Goal: Task Accomplishment & Management: Manage account settings

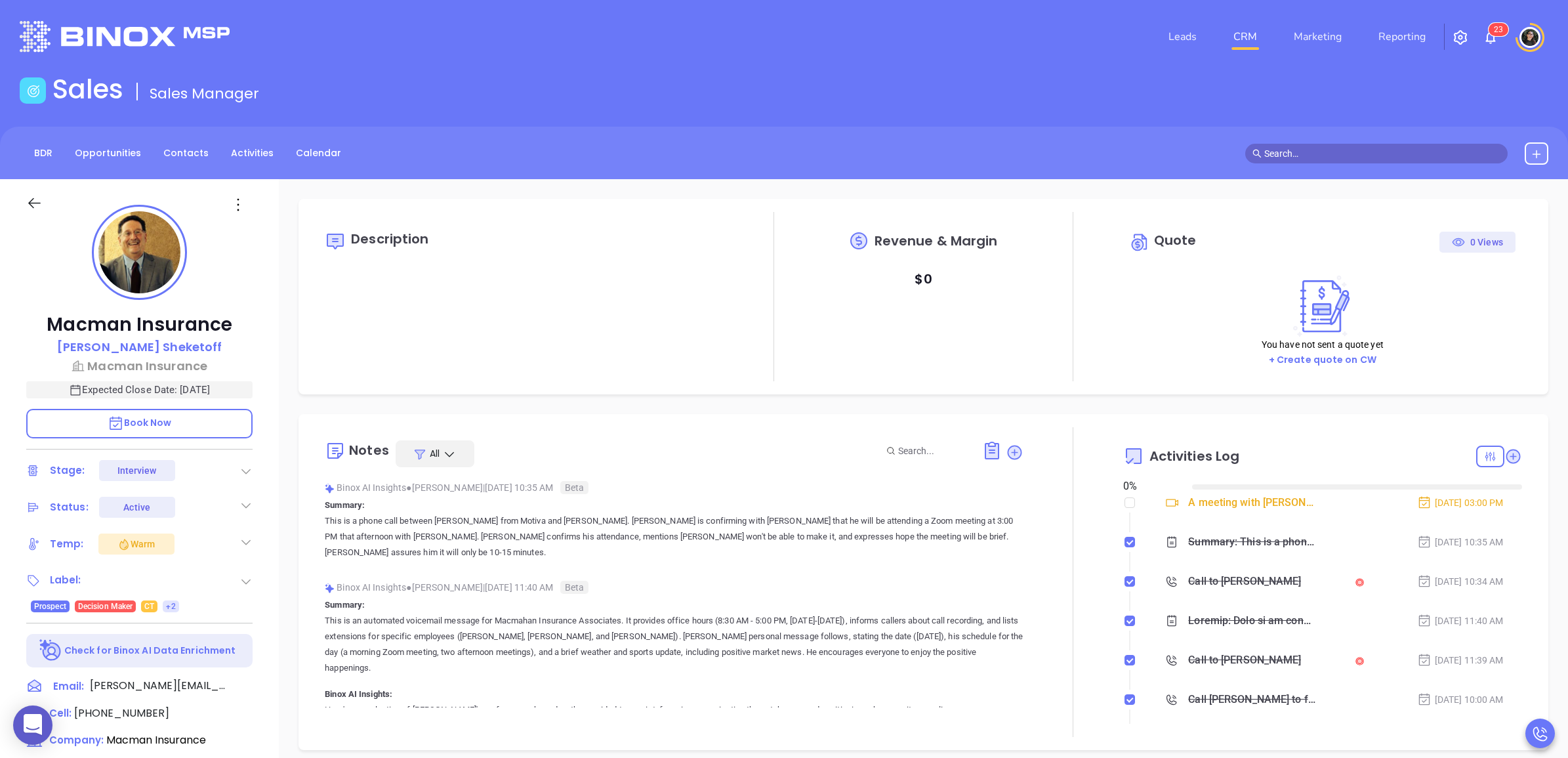
type input "[DATE]"
type input "[PERSON_NAME]"
click at [187, 368] on p "Macman Insurance" at bounding box center [139, 366] width 227 height 18
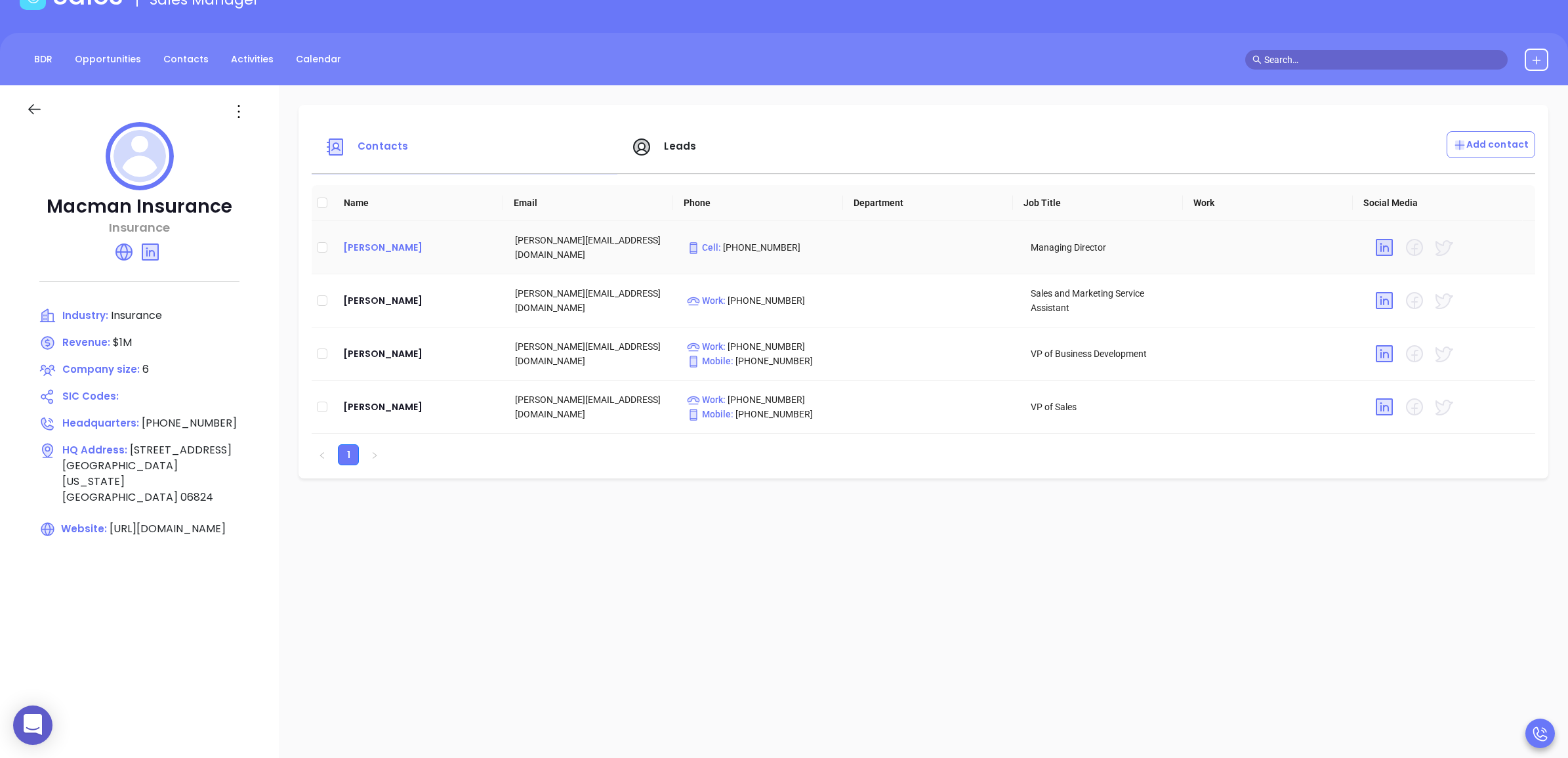
scroll to position [82, 0]
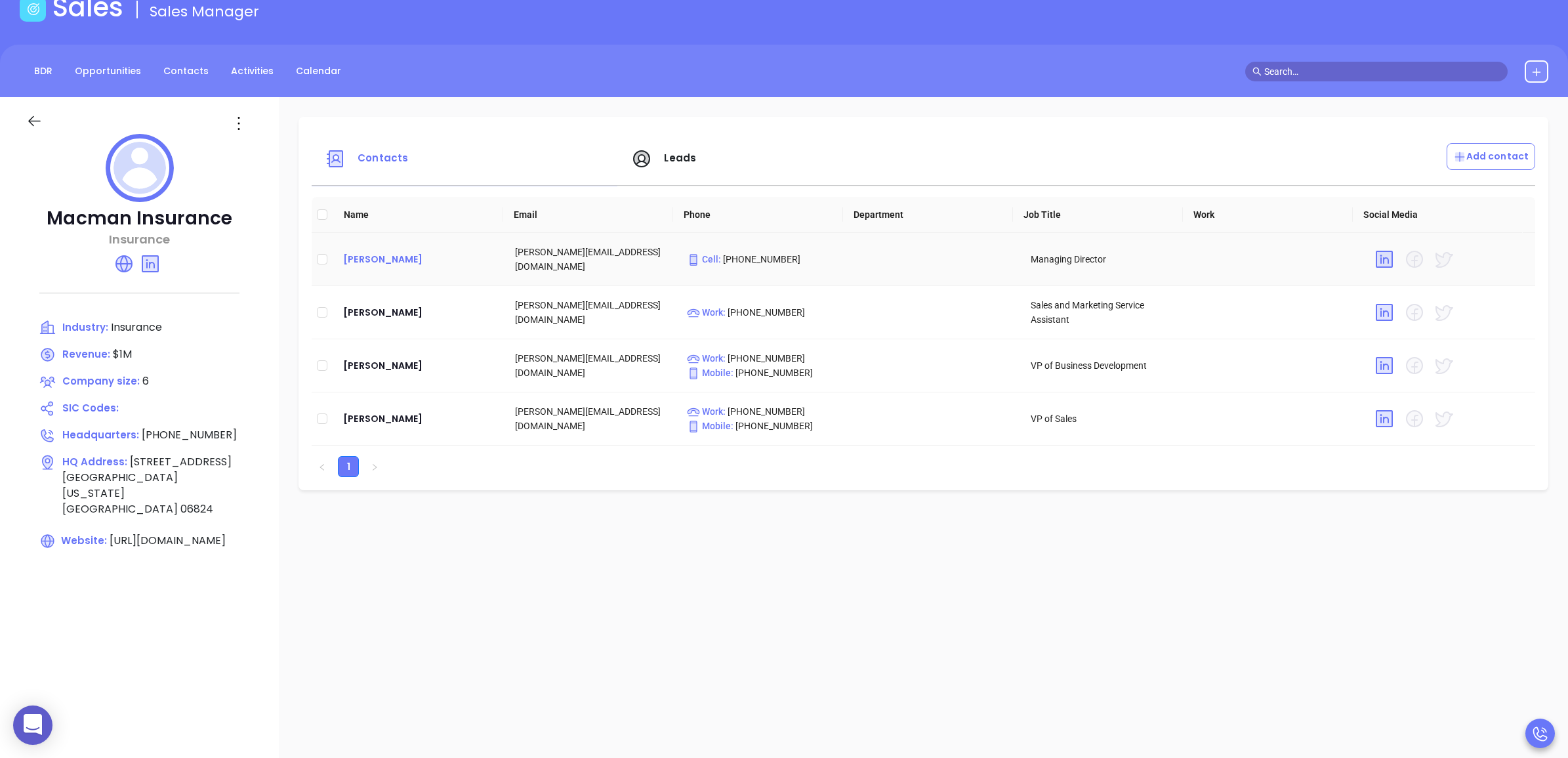
click at [392, 261] on div "Alan Sheketoff" at bounding box center [418, 259] width 151 height 16
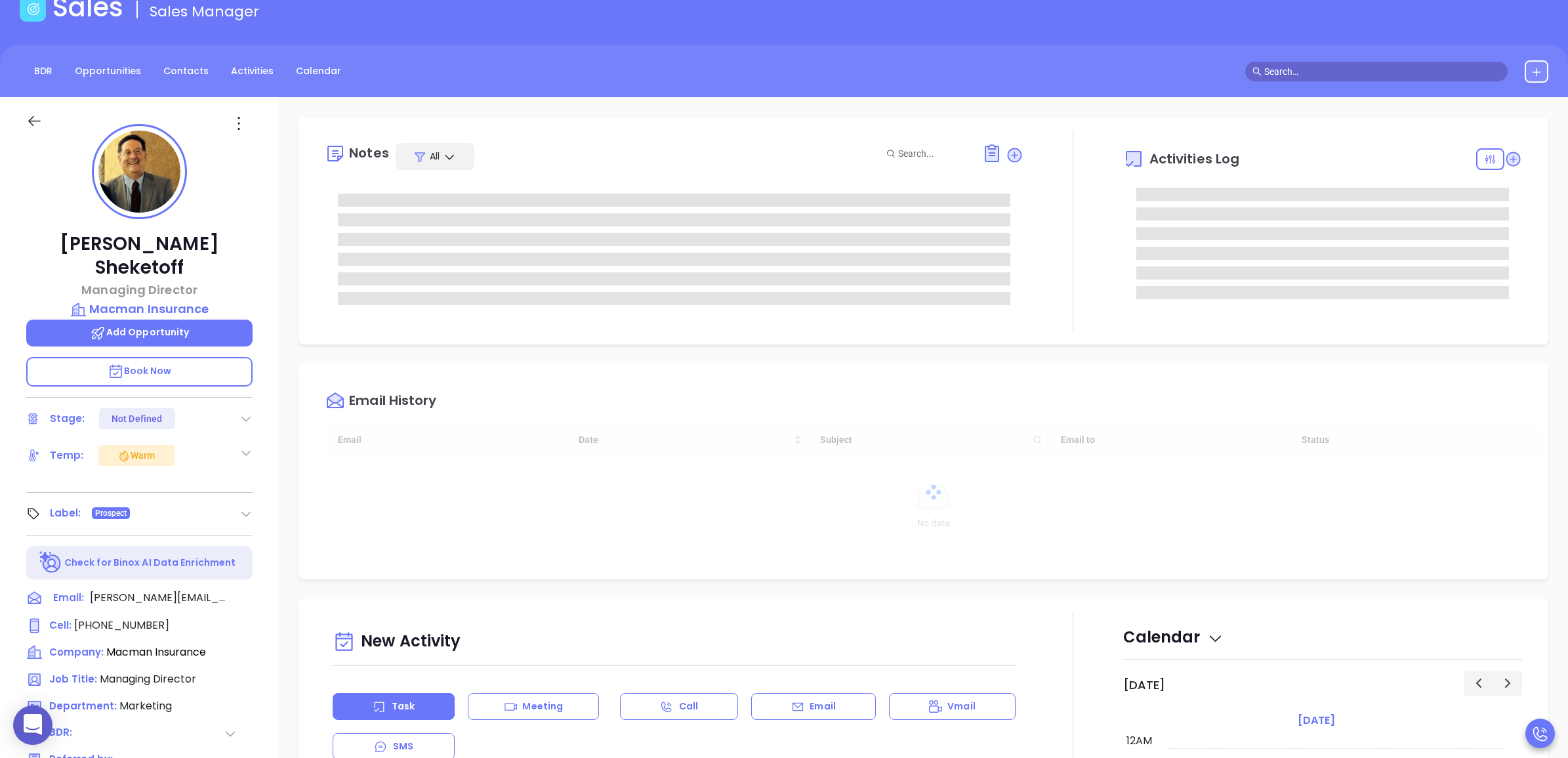
type input "[DATE]"
type input "[PERSON_NAME]"
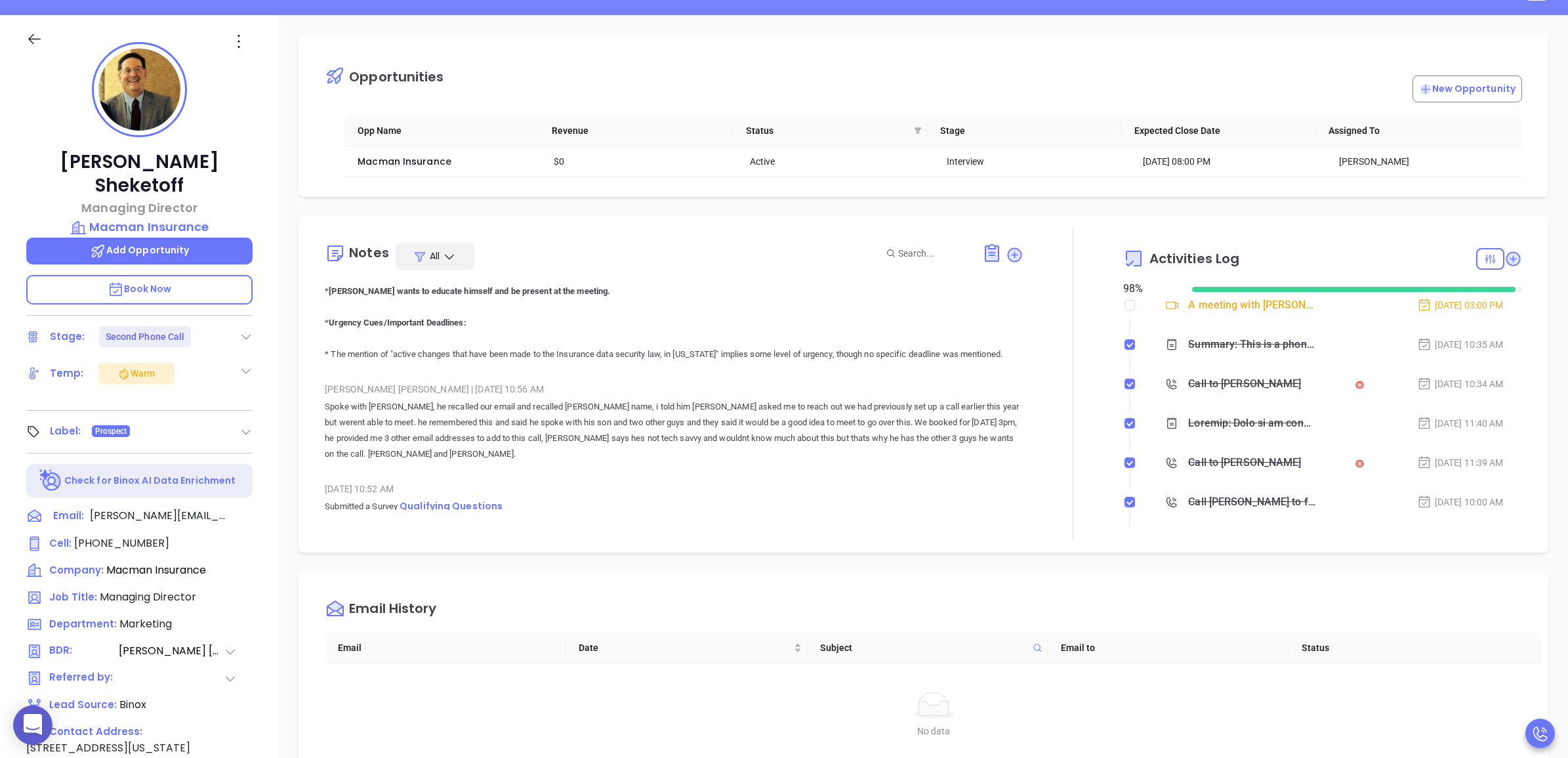
scroll to position [1887, 0]
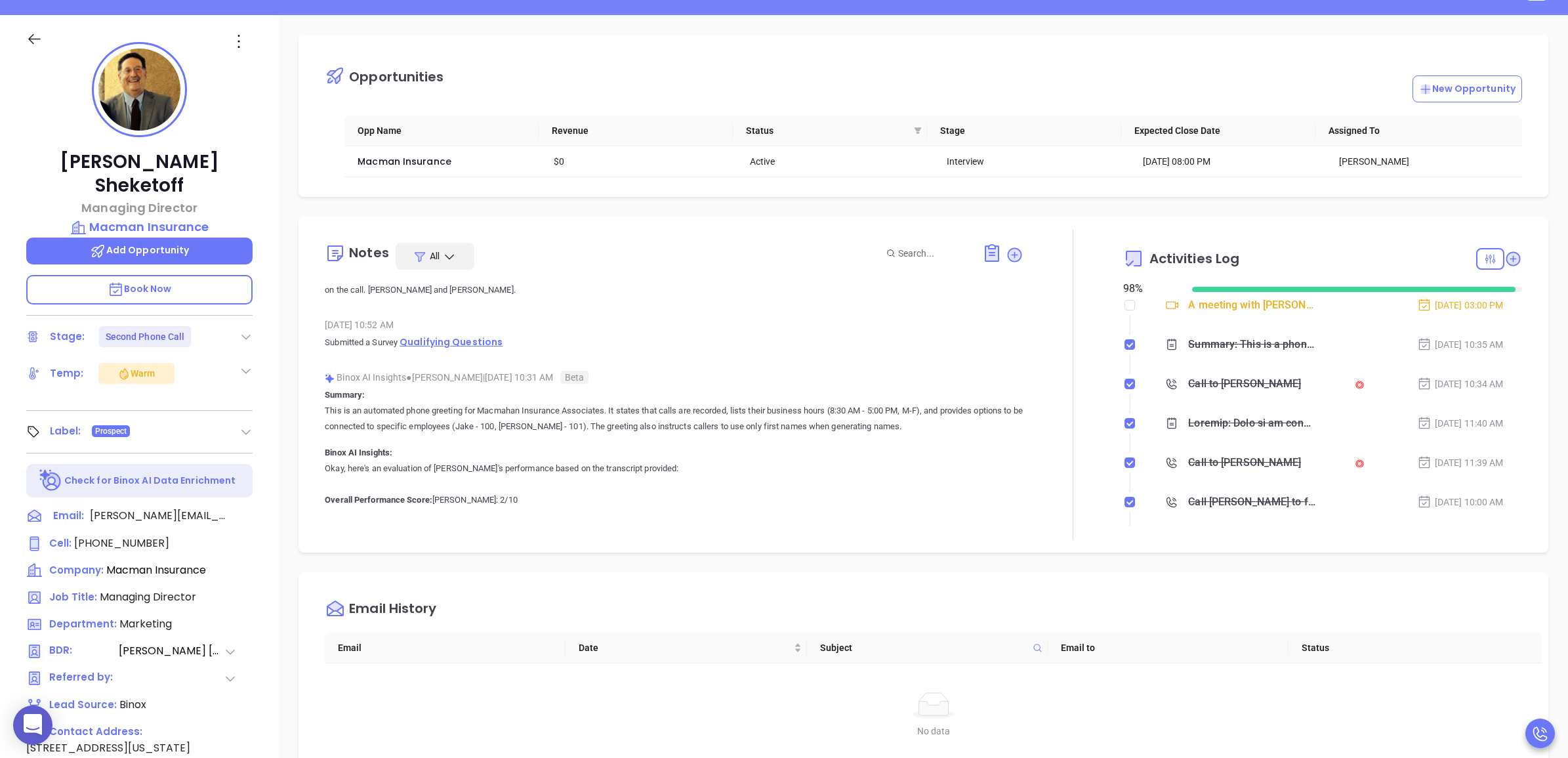
click at [474, 348] on span "Qualifying Questions" at bounding box center [450, 342] width 103 height 13
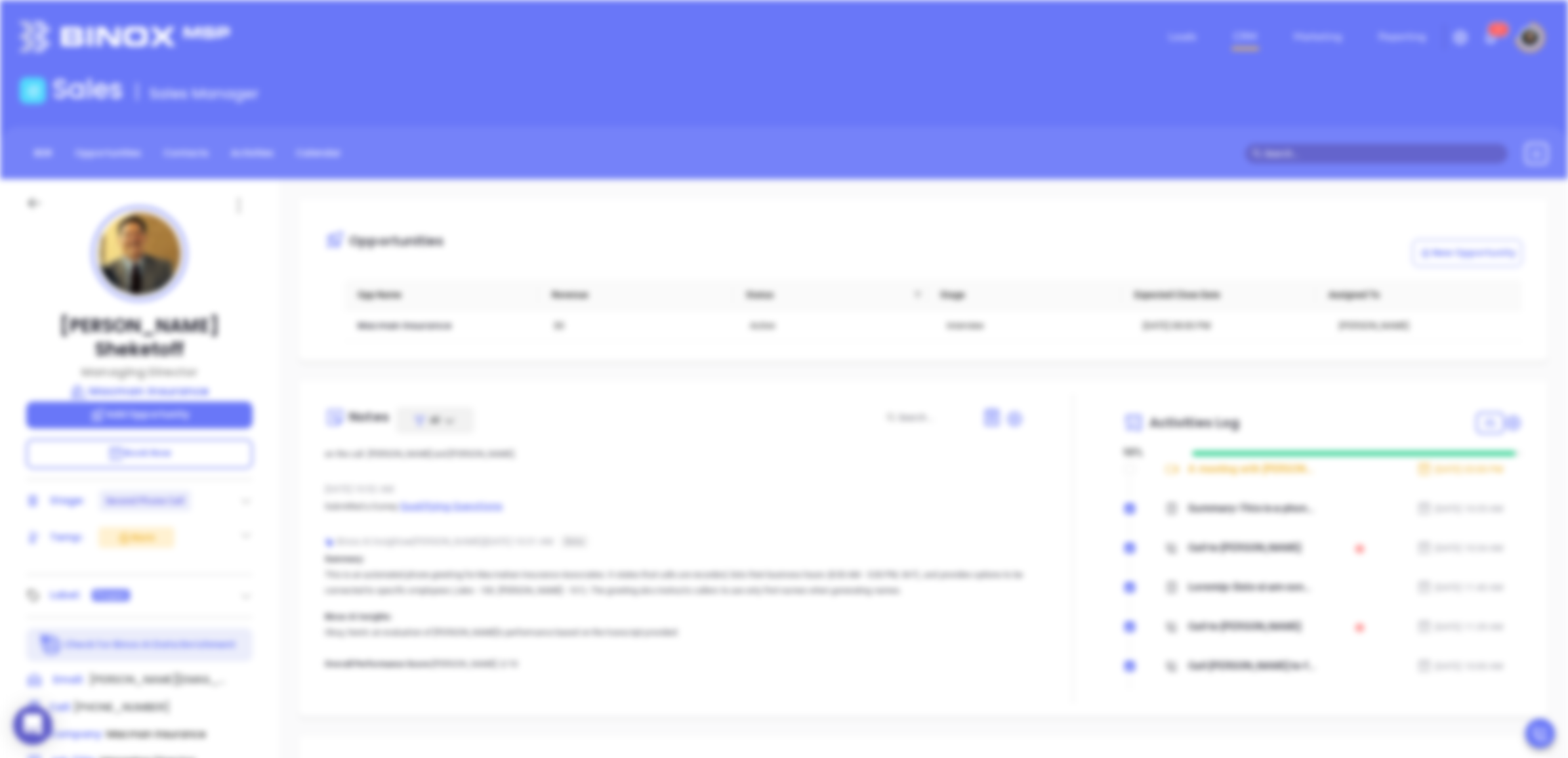
scroll to position [0, 0]
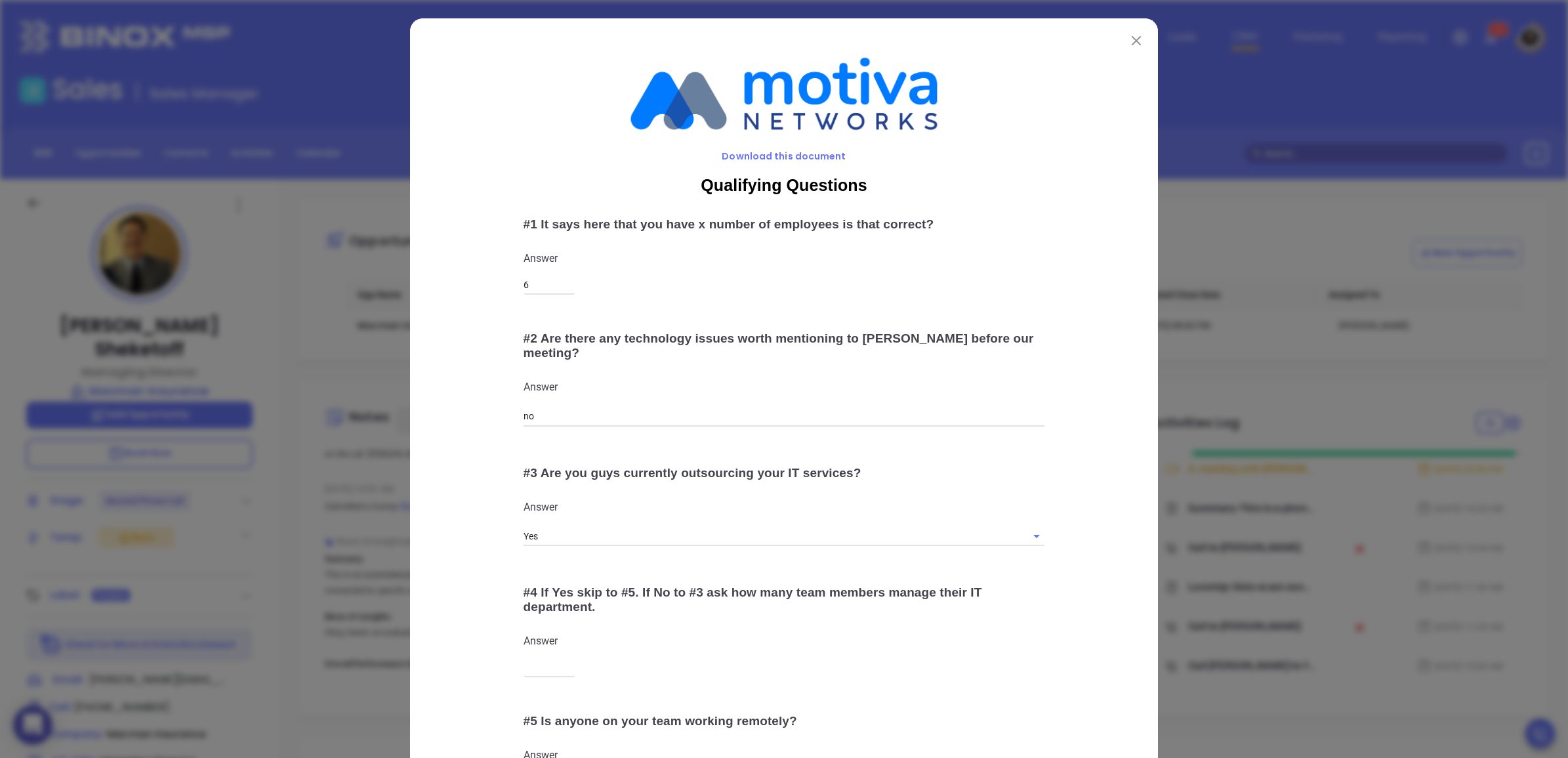
click at [1128, 36] on button at bounding box center [1136, 40] width 17 height 17
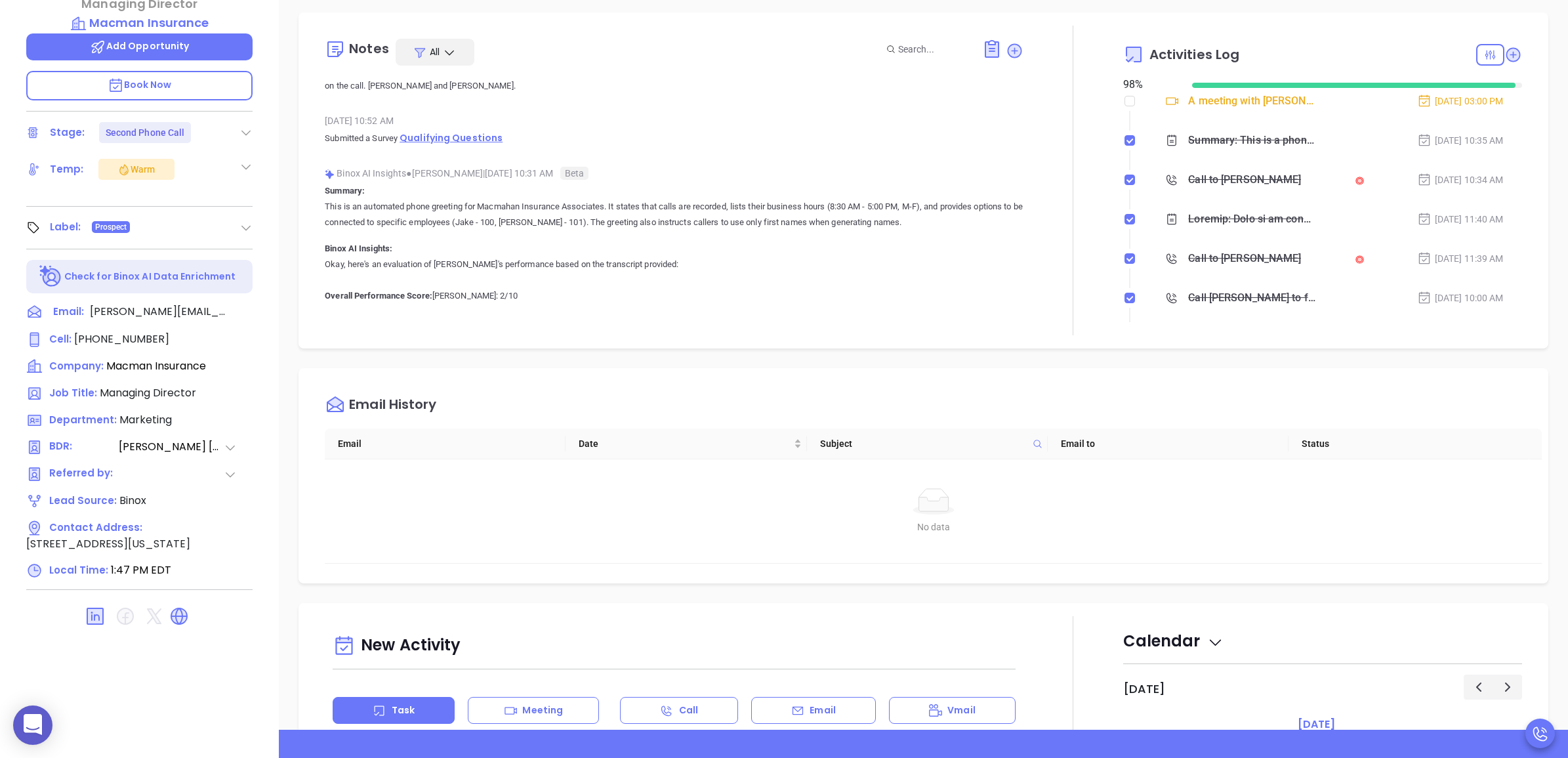
click at [481, 144] on span "Qualifying Questions" at bounding box center [450, 138] width 103 height 13
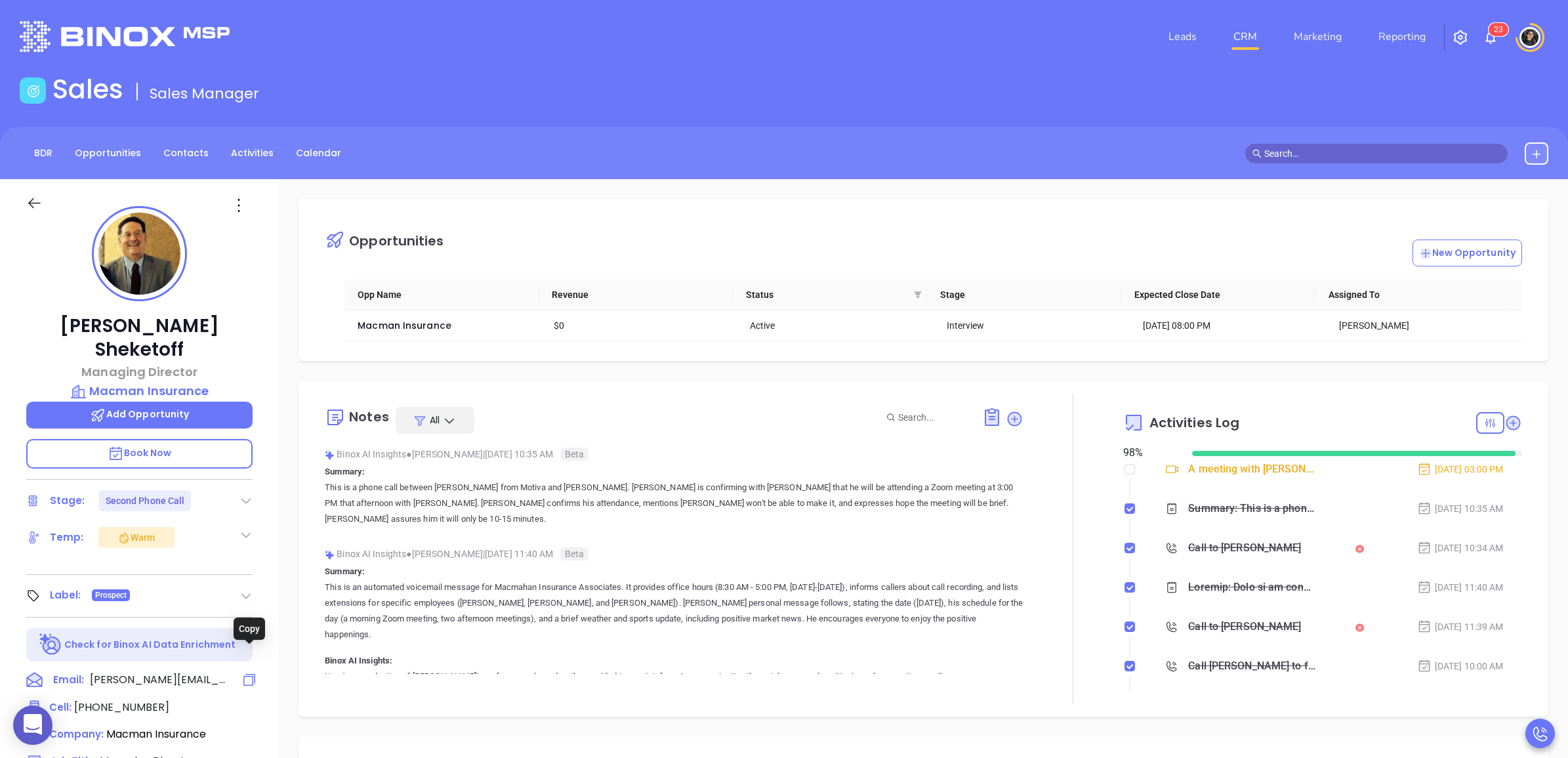
click at [240, 672] on div at bounding box center [242, 680] width 20 height 17
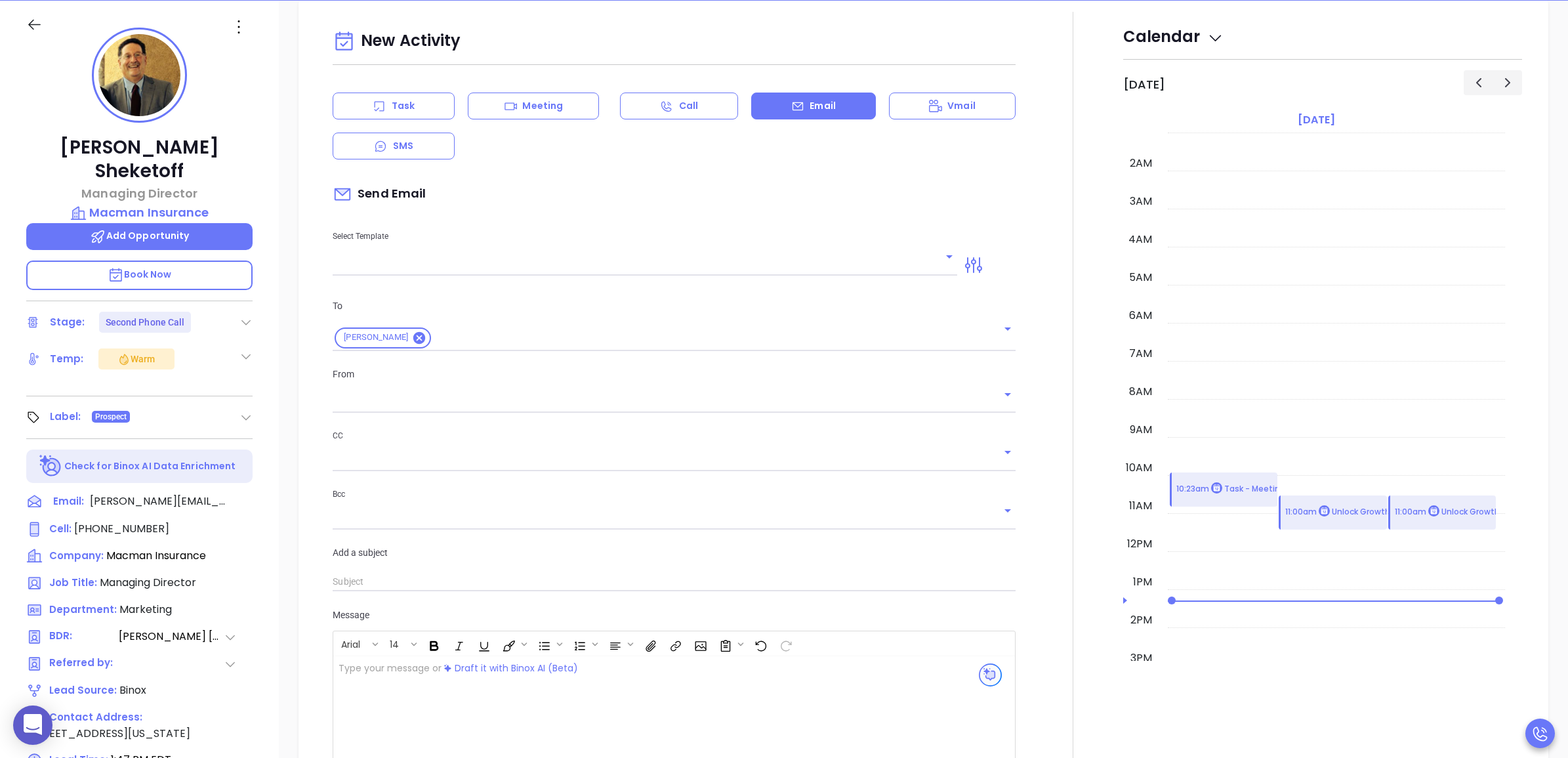
type input "[PERSON_NAME]"
click at [250, 496] on icon at bounding box center [250, 502] width 12 height 12
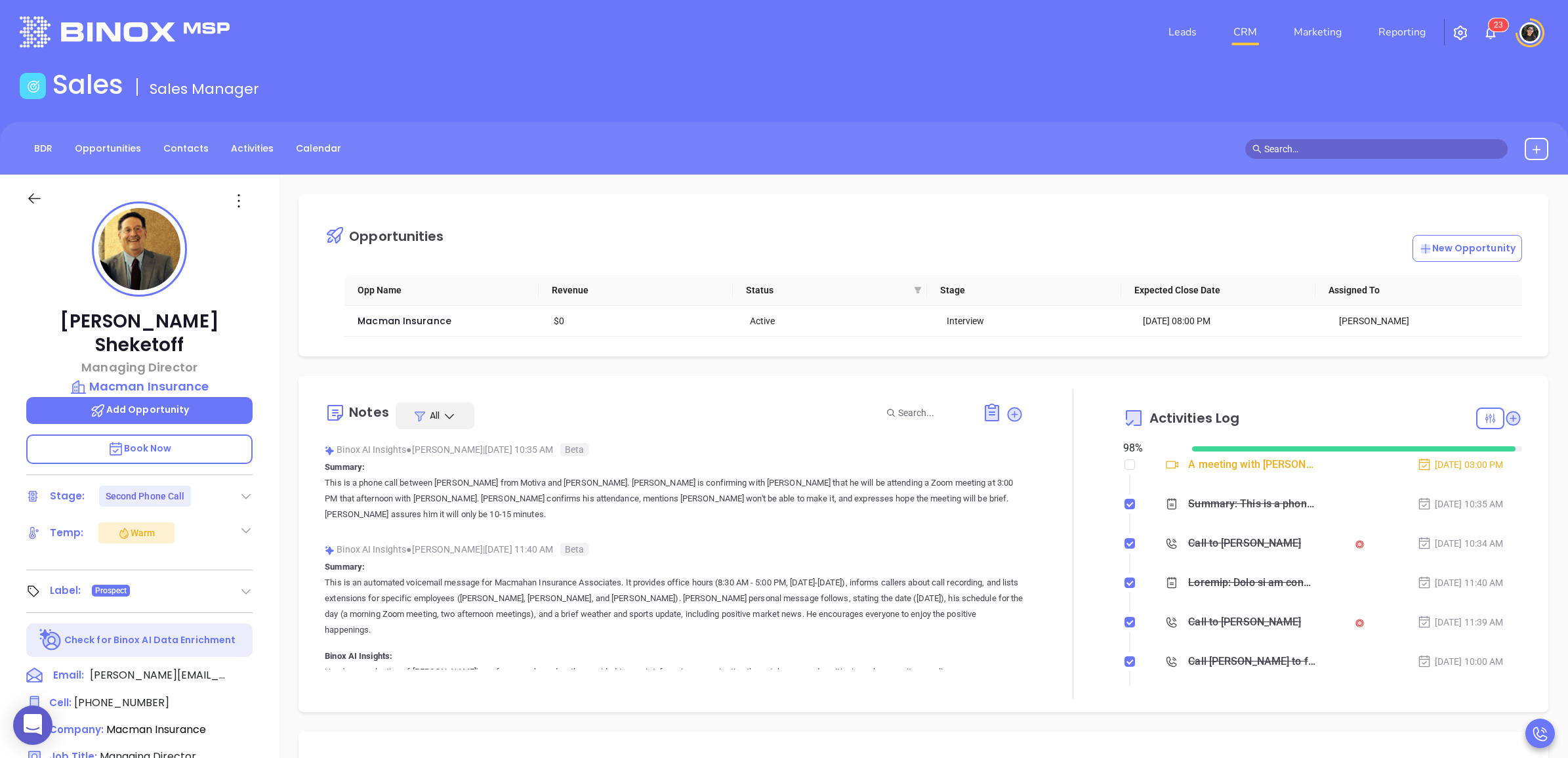
scroll to position [0, 0]
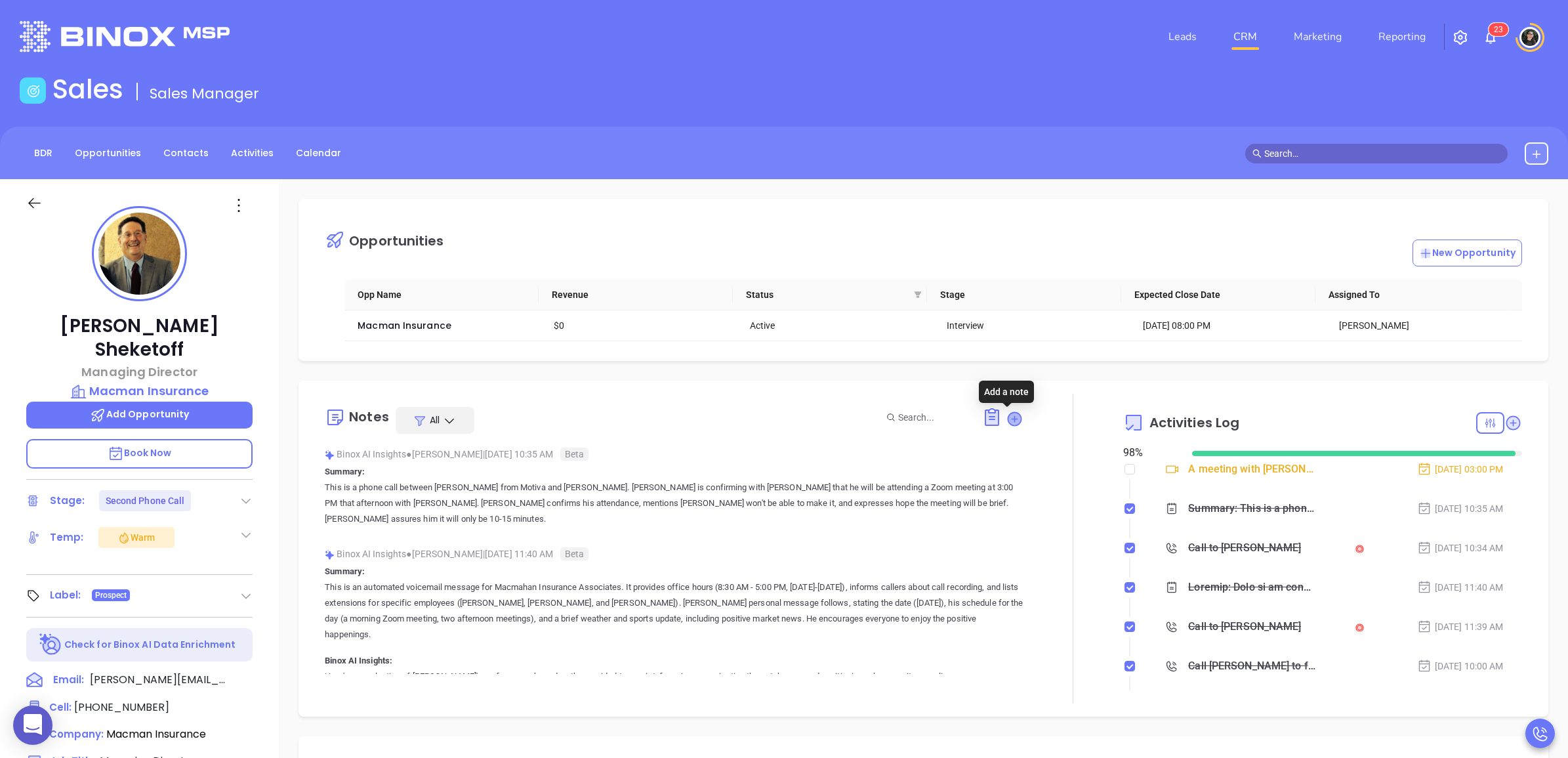
click at [1008, 422] on icon at bounding box center [1015, 419] width 13 height 13
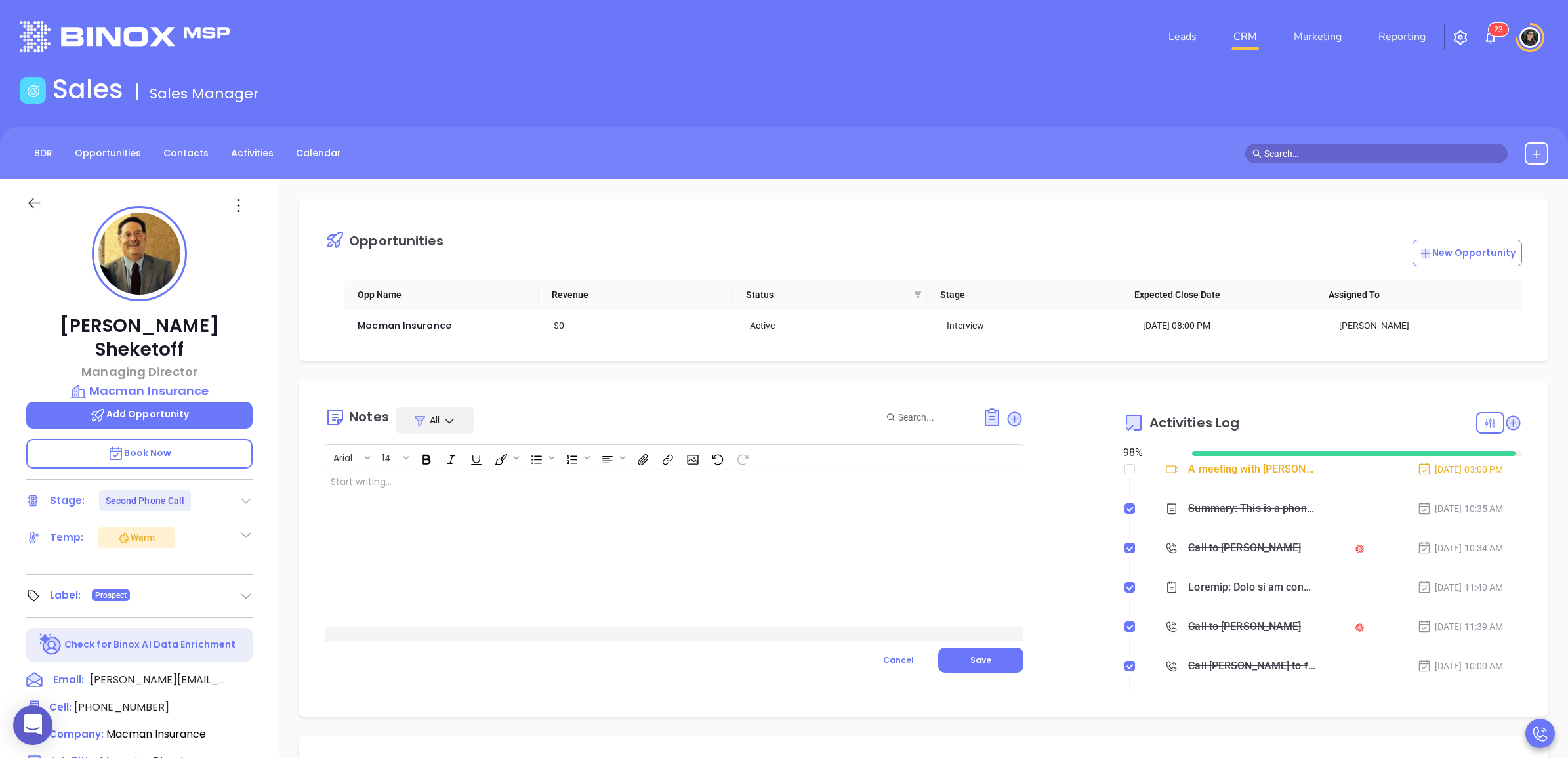
click at [893, 482] on div at bounding box center [649, 548] width 648 height 158
click at [978, 665] on span "Save" at bounding box center [981, 659] width 21 height 11
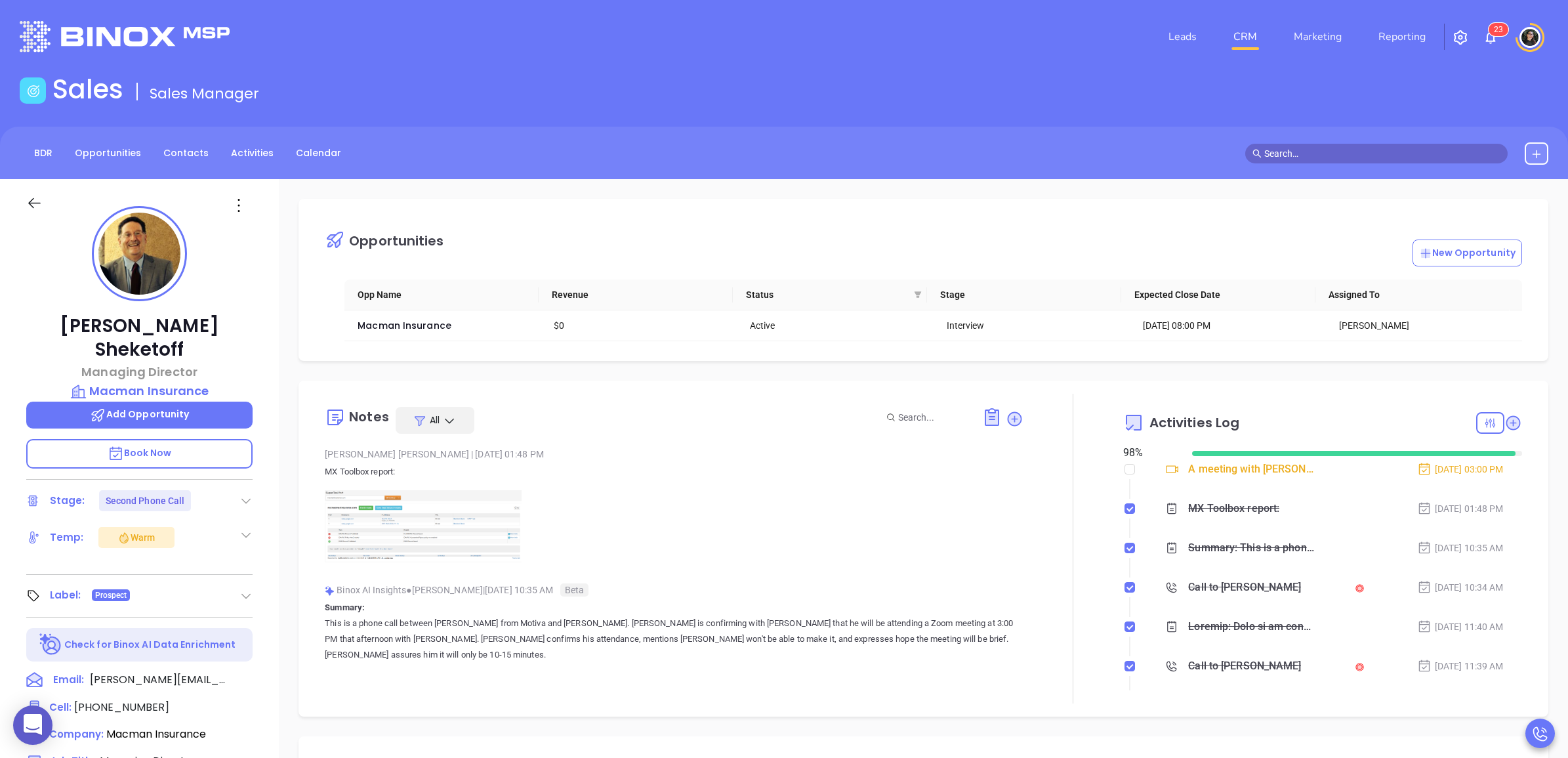
click at [483, 73] on div "Sales Sales Manager" at bounding box center [784, 92] width 1544 height 37
click at [1237, 24] on link "CRM" at bounding box center [1245, 36] width 34 height 26
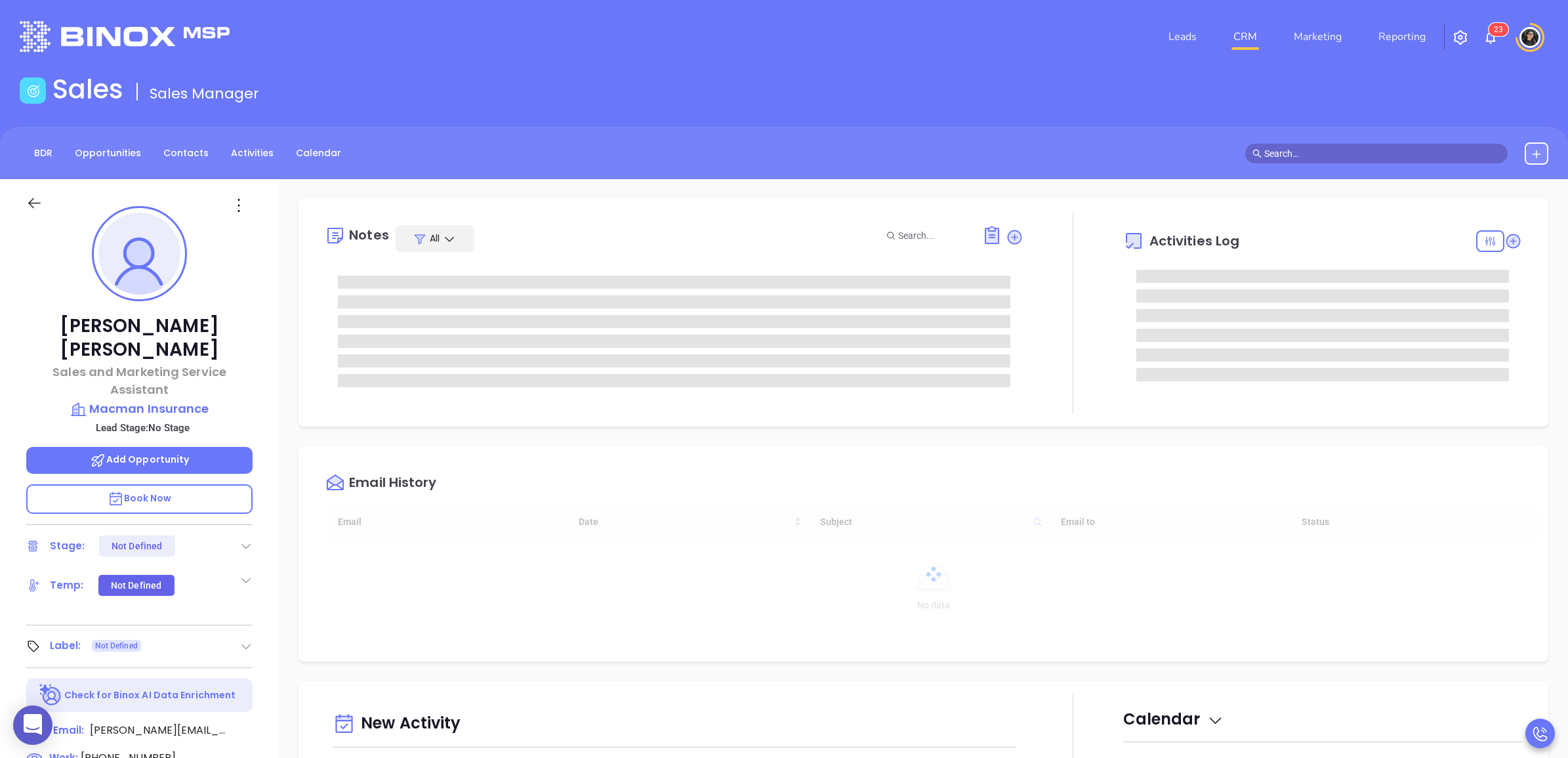
type input "[DATE]"
type input "[PERSON_NAME]"
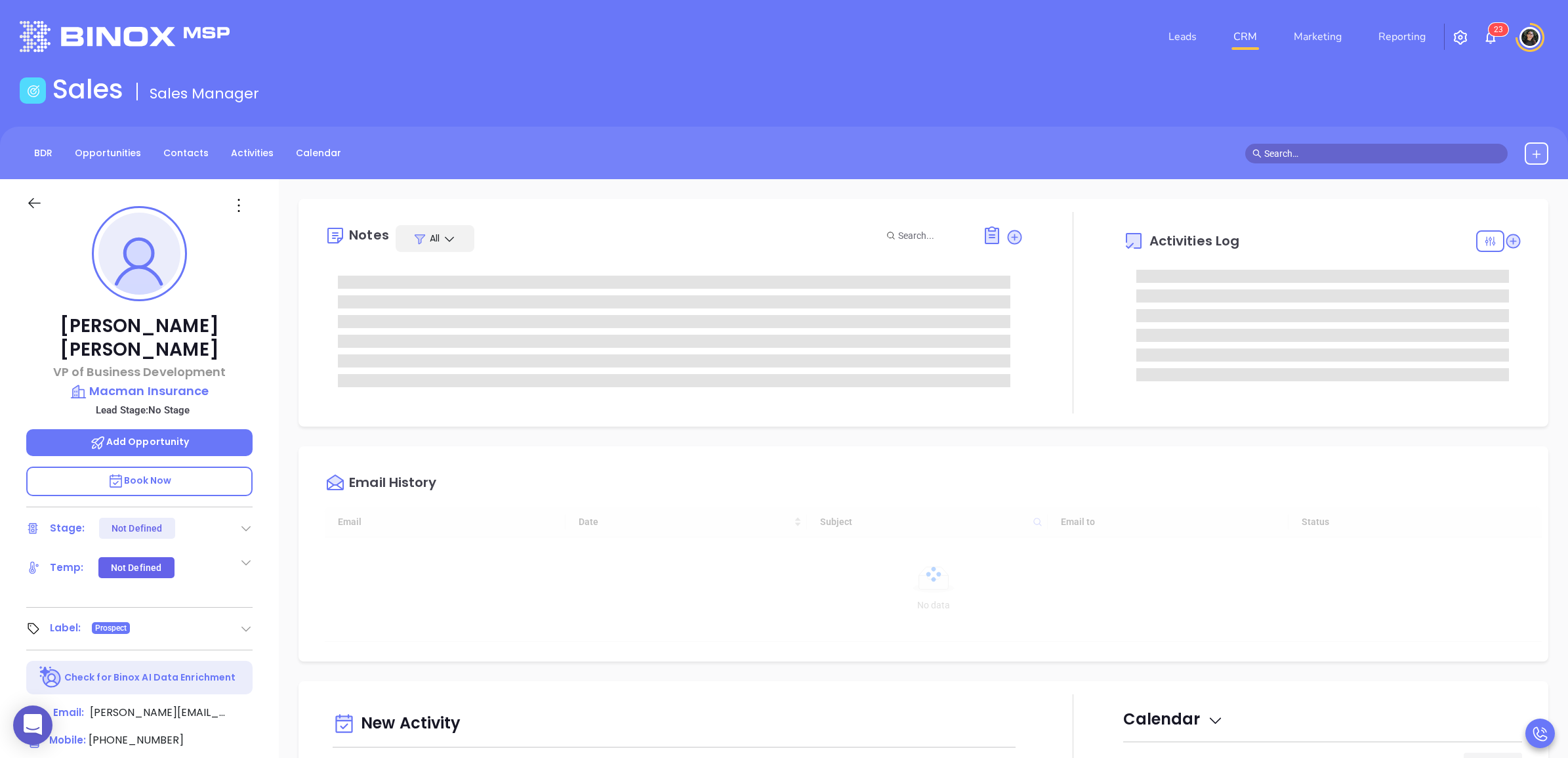
type input "[DATE]"
type input "[PERSON_NAME]"
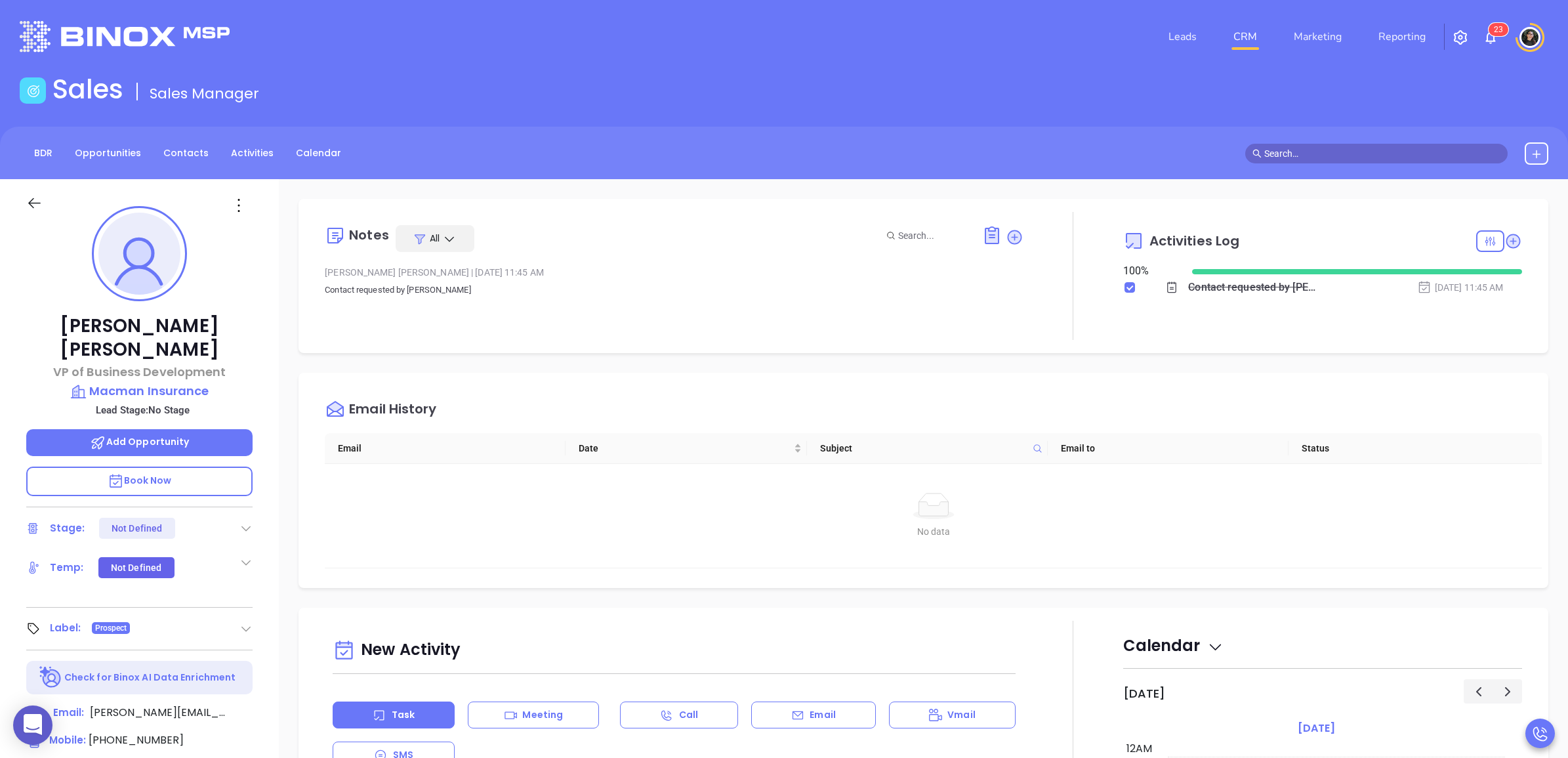
scroll to position [382, 0]
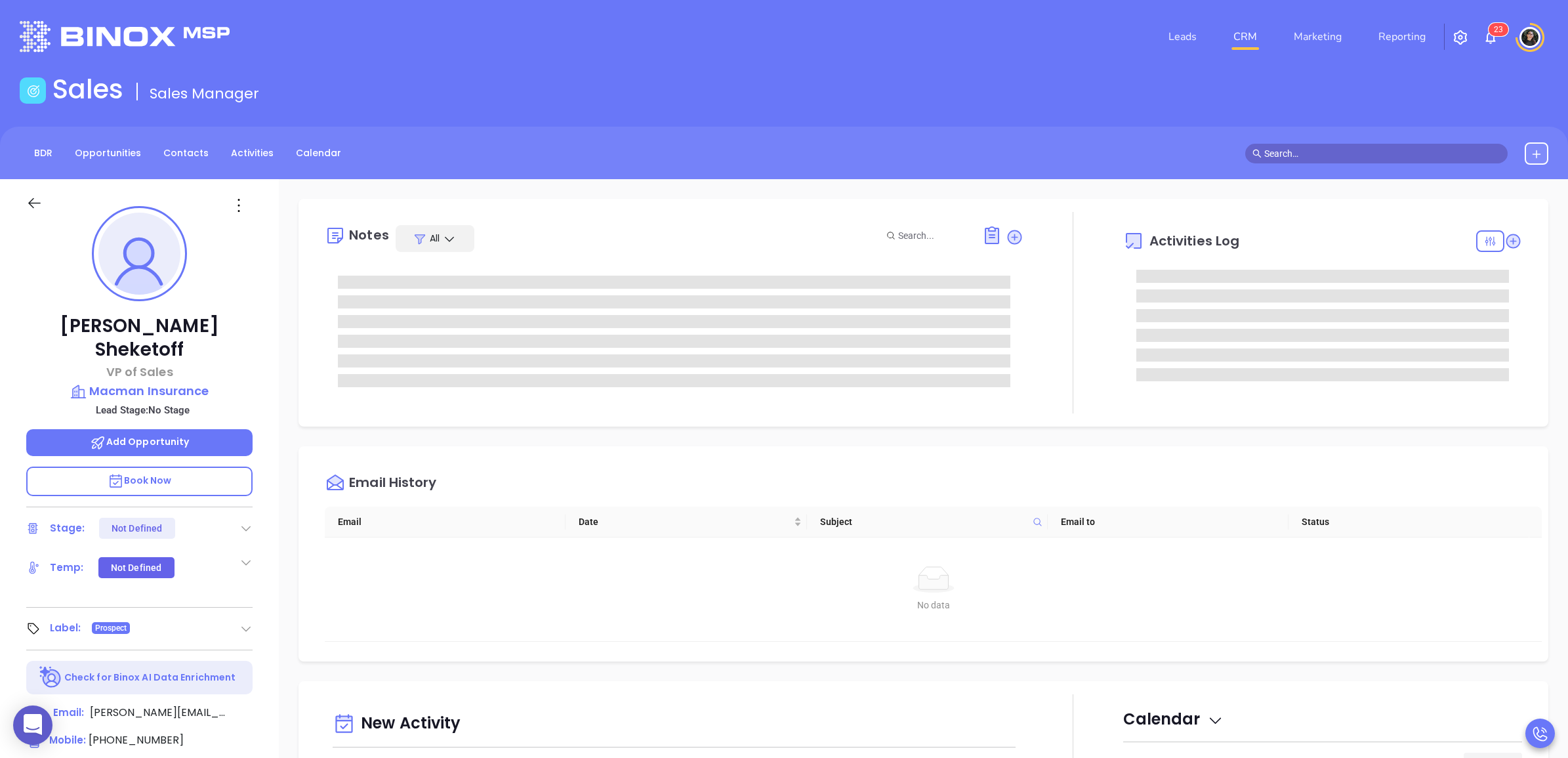
type input "[PERSON_NAME]"
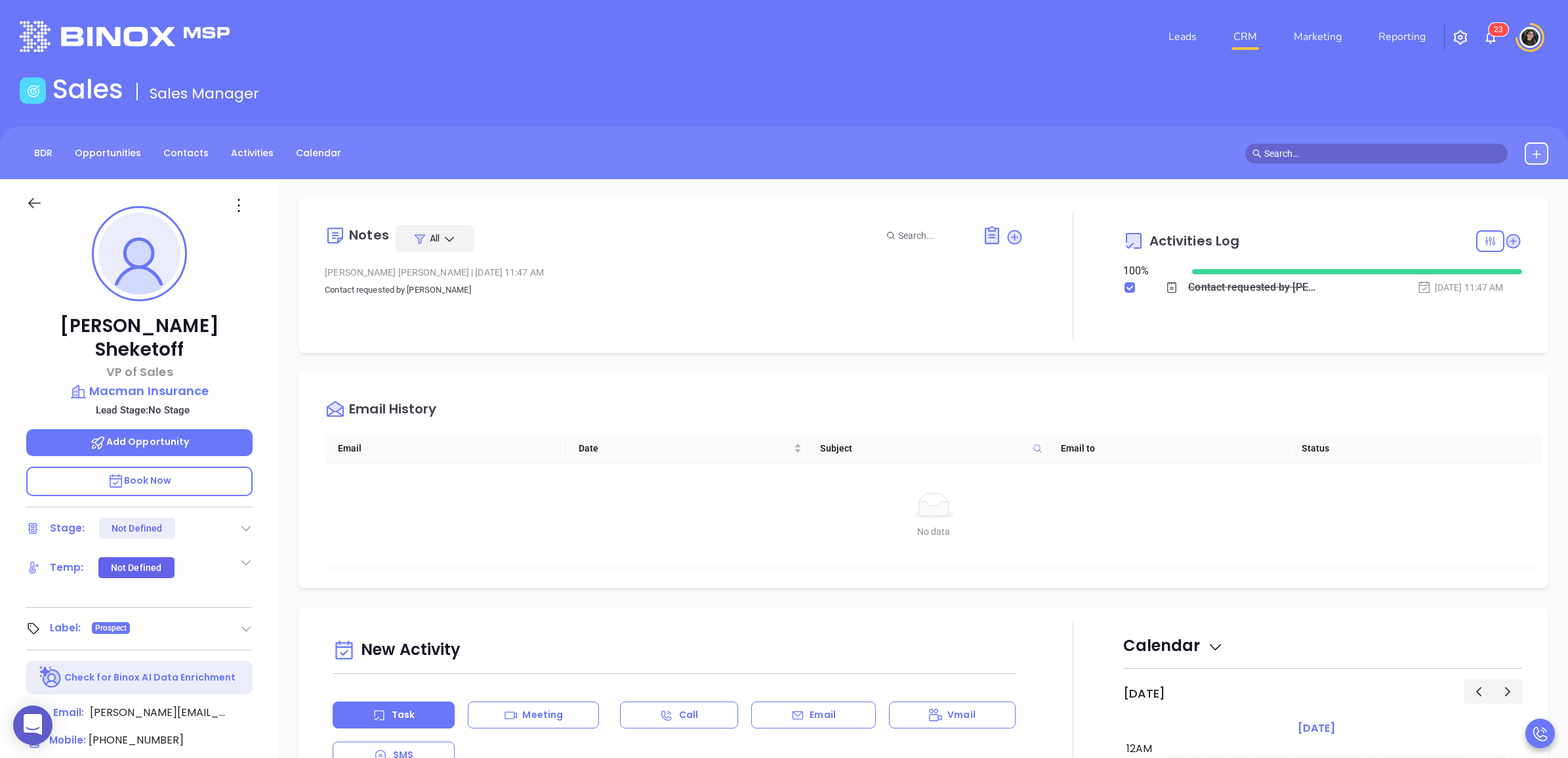
scroll to position [382, 0]
